Goal: Find specific page/section: Find specific page/section

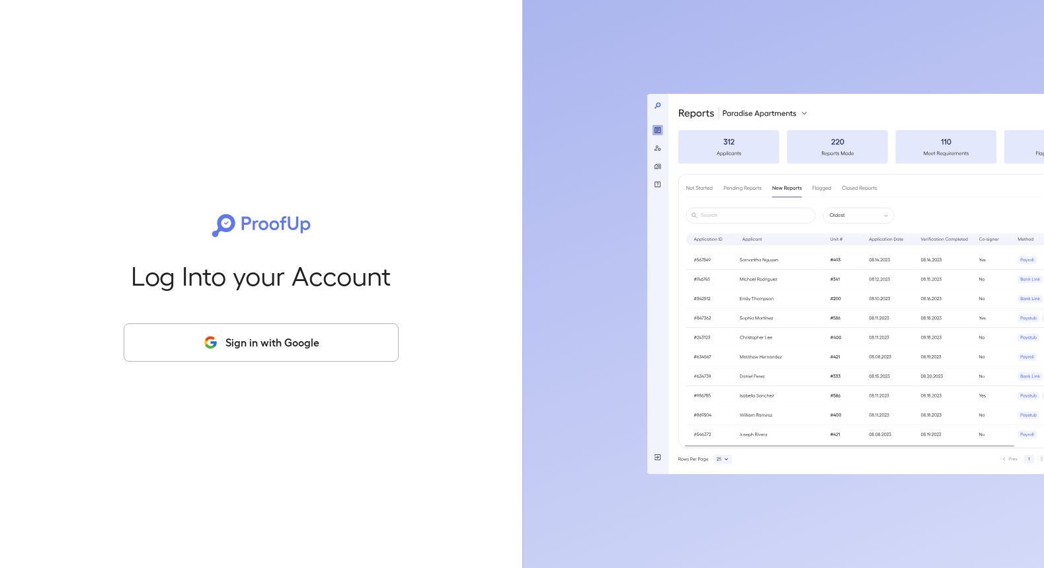
click at [301, 337] on button "Sign in with Google" at bounding box center [261, 342] width 275 height 38
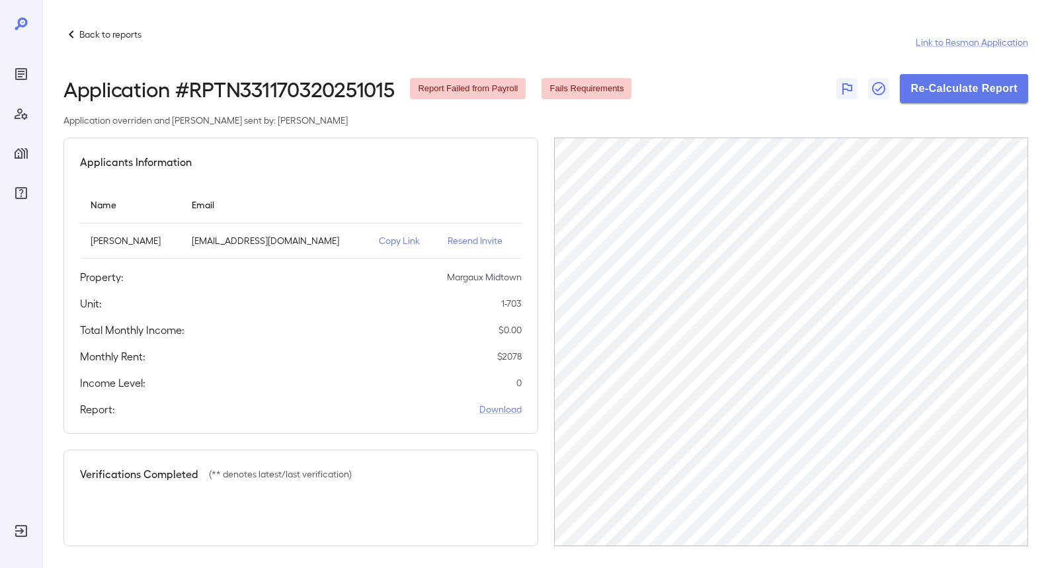
scroll to position [5, 0]
